Goal: Transaction & Acquisition: Purchase product/service

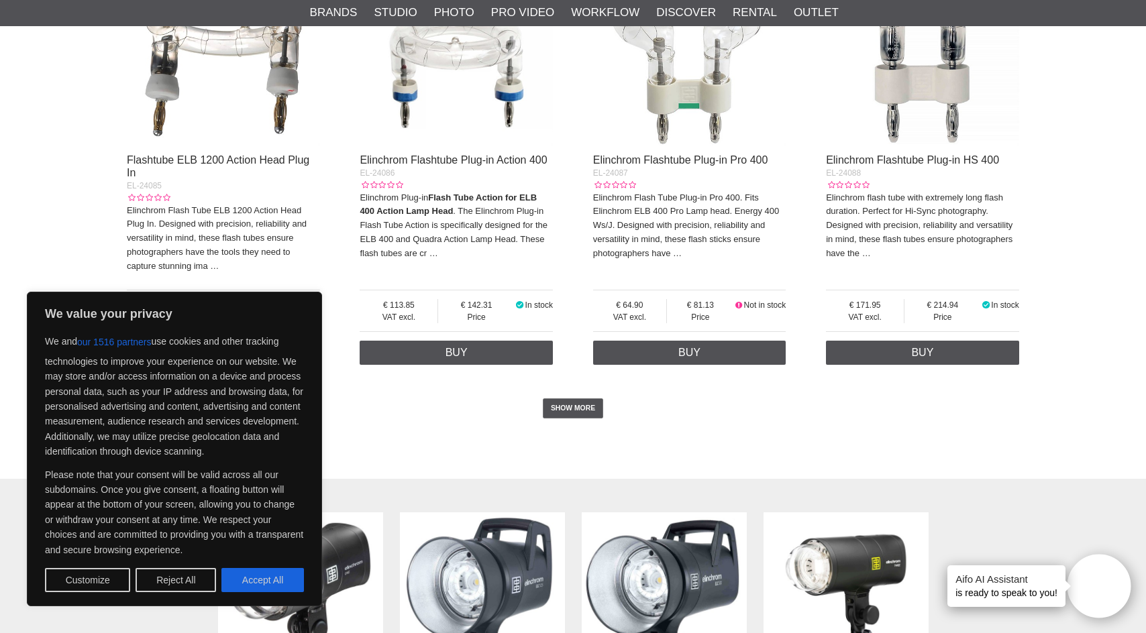
scroll to position [3002, 0]
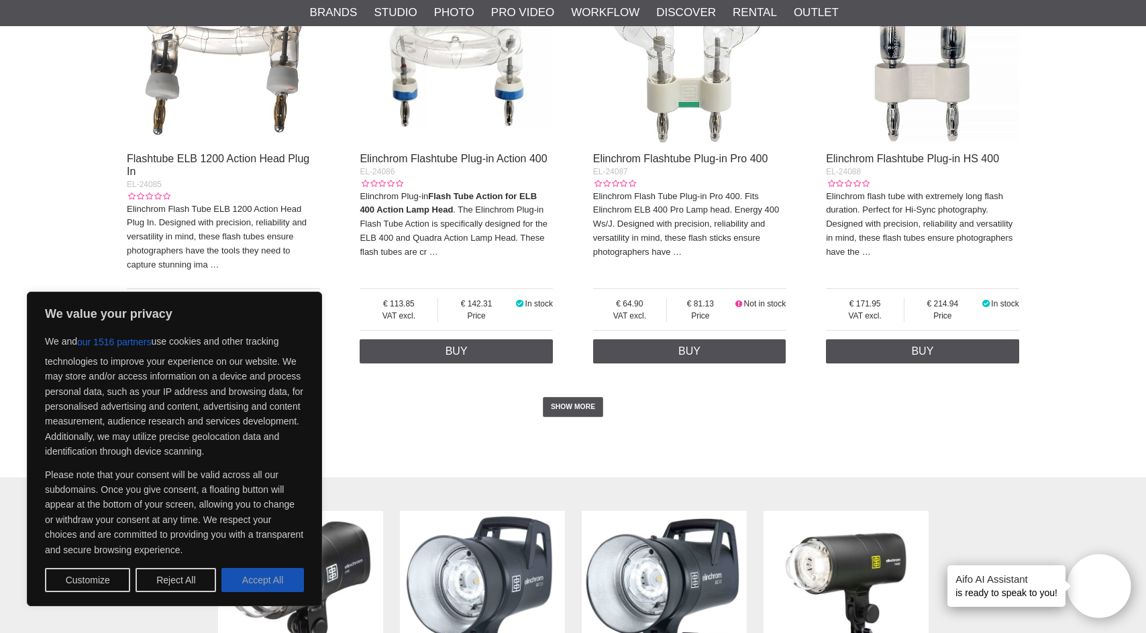
click at [246, 582] on button "Accept All" at bounding box center [262, 580] width 83 height 24
checkbox input "true"
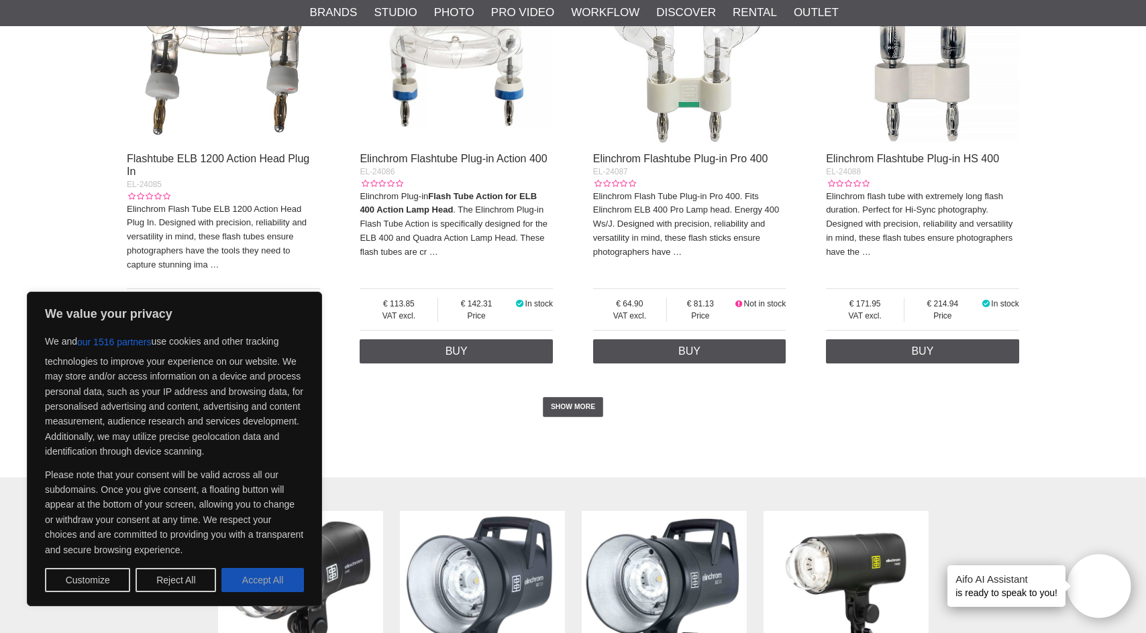
checkbox input "true"
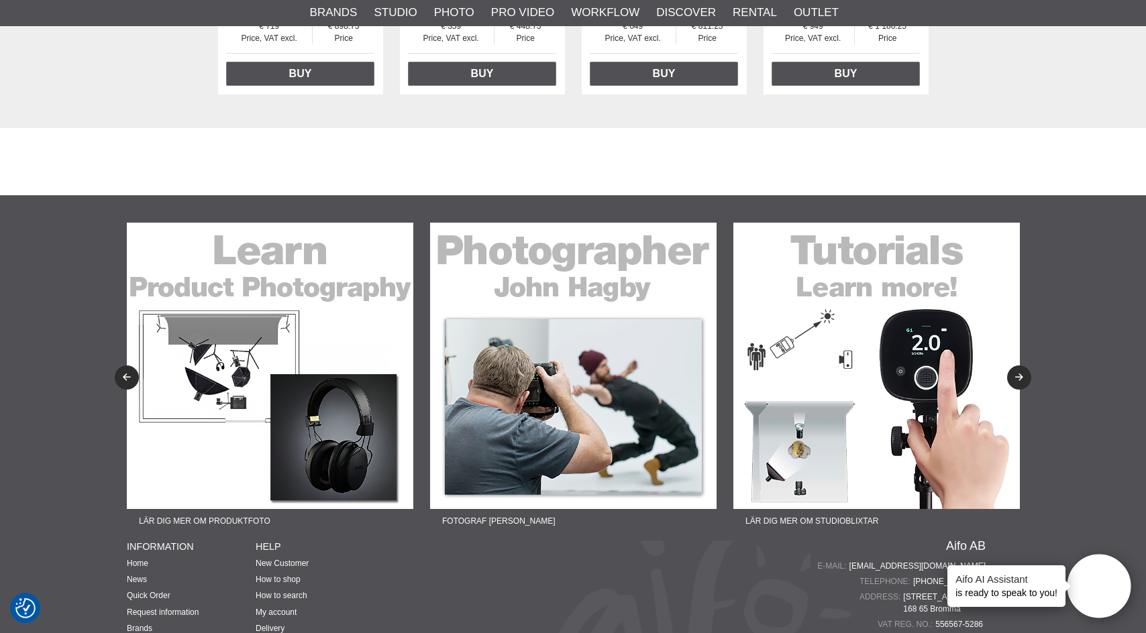
scroll to position [3710, 0]
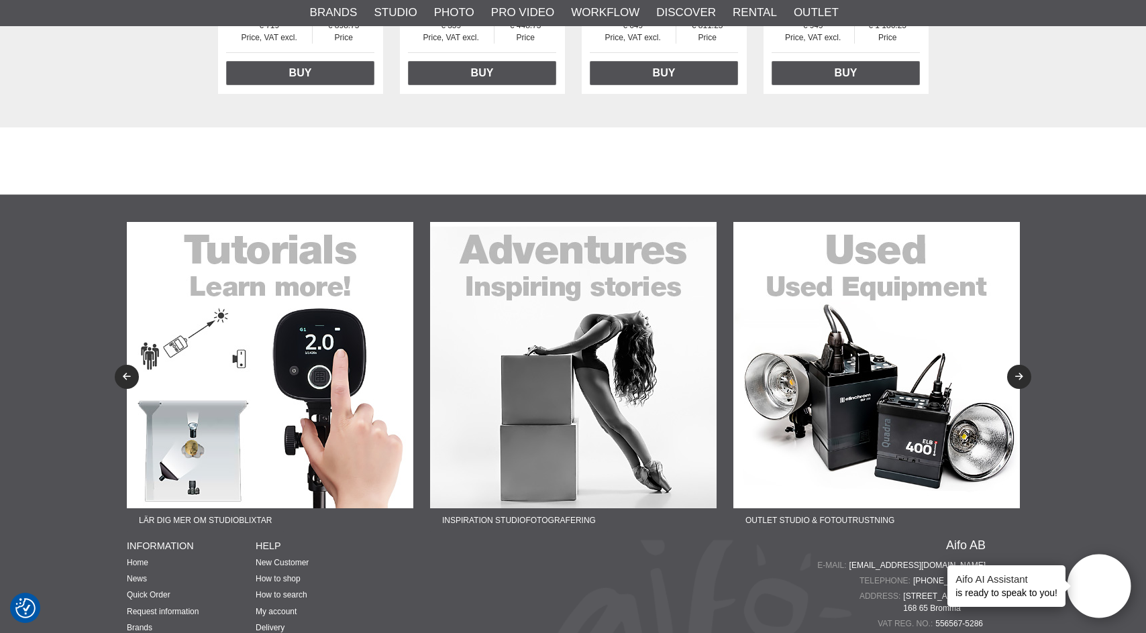
click at [823, 350] on img at bounding box center [876, 365] width 286 height 286
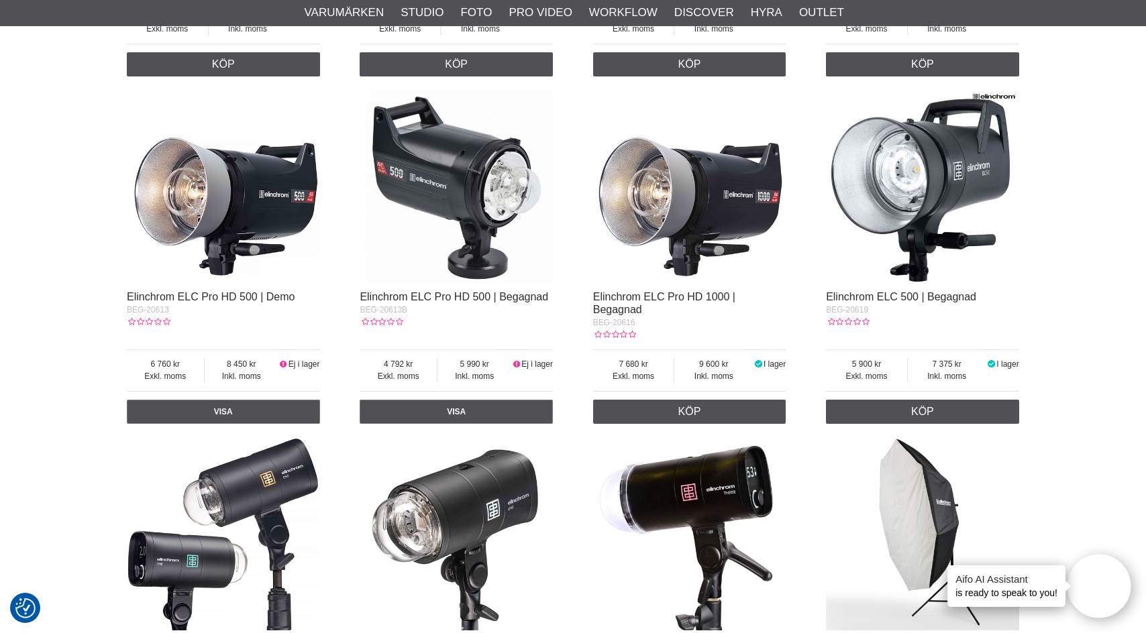
scroll to position [1033, 0]
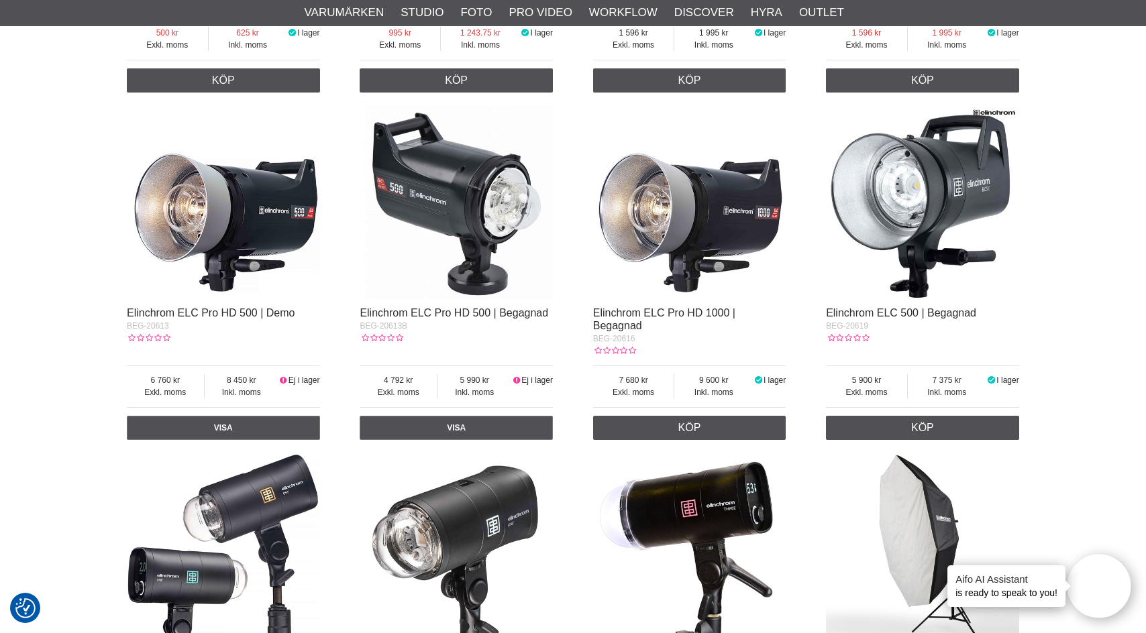
click at [696, 217] on img at bounding box center [689, 202] width 193 height 193
